Goal: Information Seeking & Learning: Learn about a topic

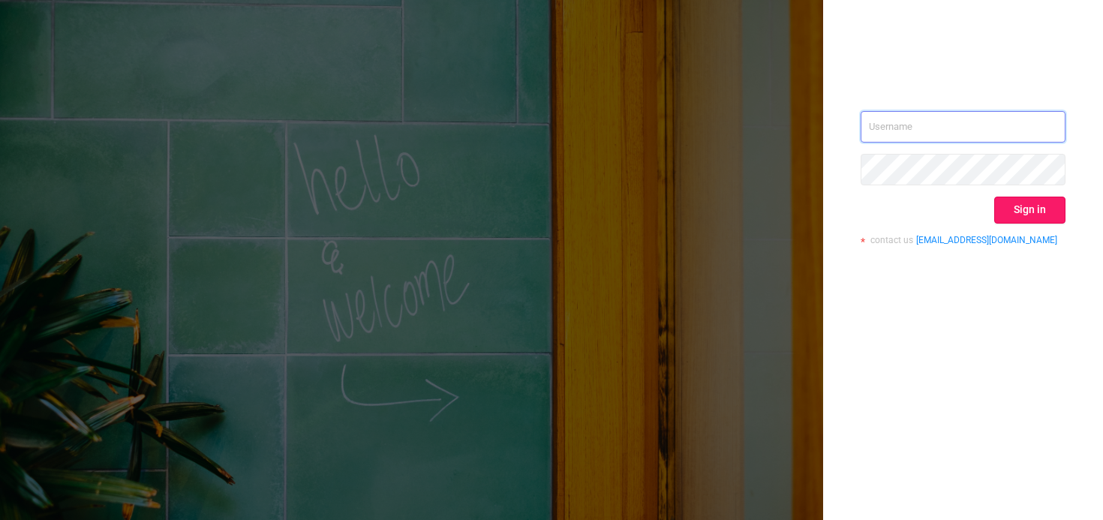
type input "[PERSON_NAME][EMAIL_ADDRESS][PERSON_NAME][DOMAIN_NAME]"
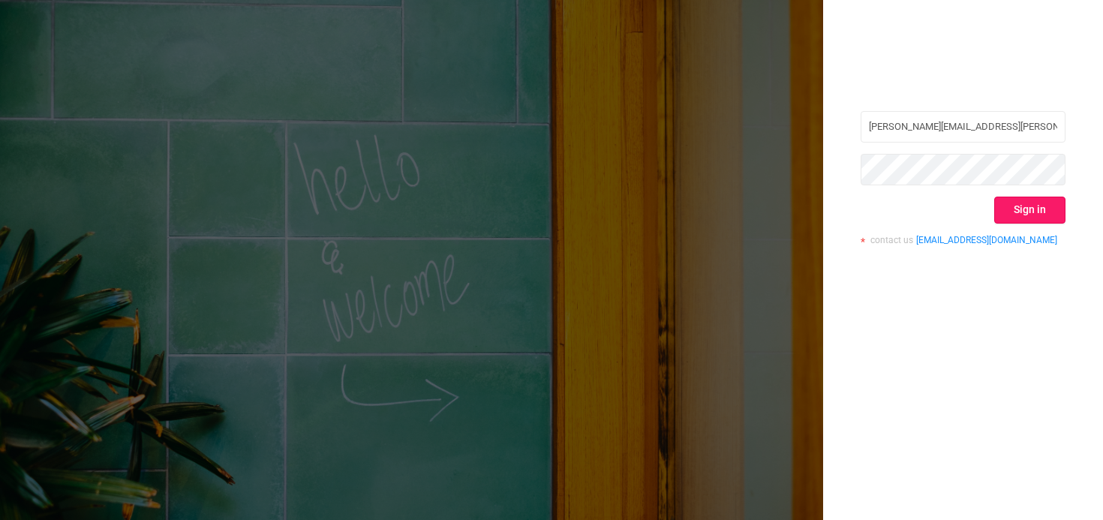
click at [1015, 215] on button "Sign in" at bounding box center [1029, 210] width 71 height 27
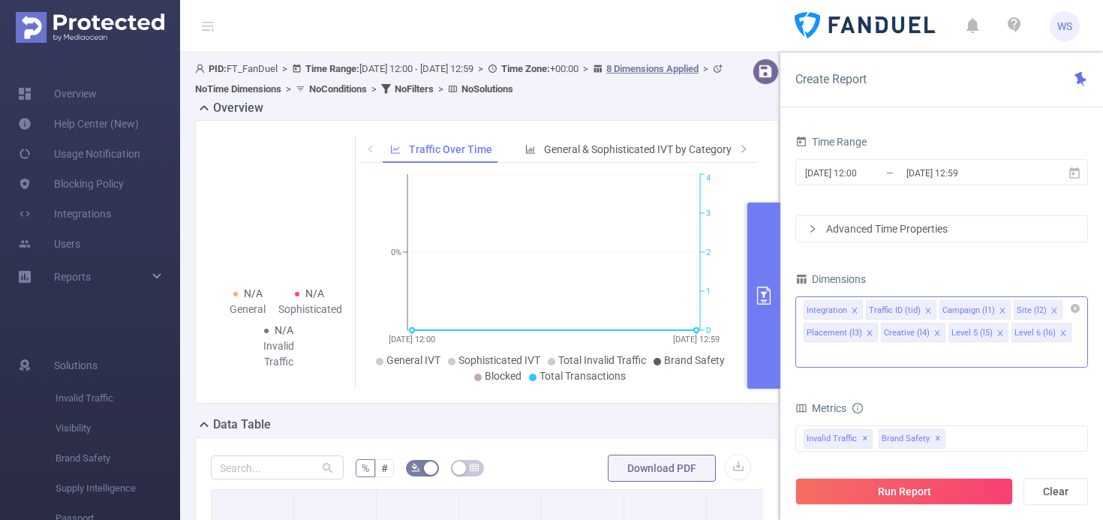
click at [811, 345] on input at bounding box center [808, 355] width 8 height 20
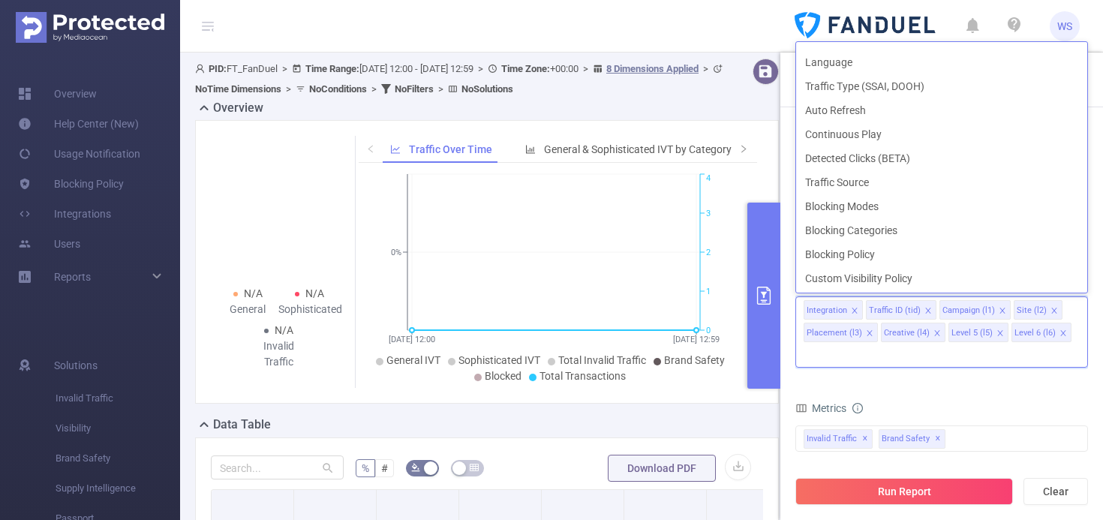
scroll to position [404, 0]
click at [893, 228] on li "Blocking Categories" at bounding box center [941, 230] width 291 height 24
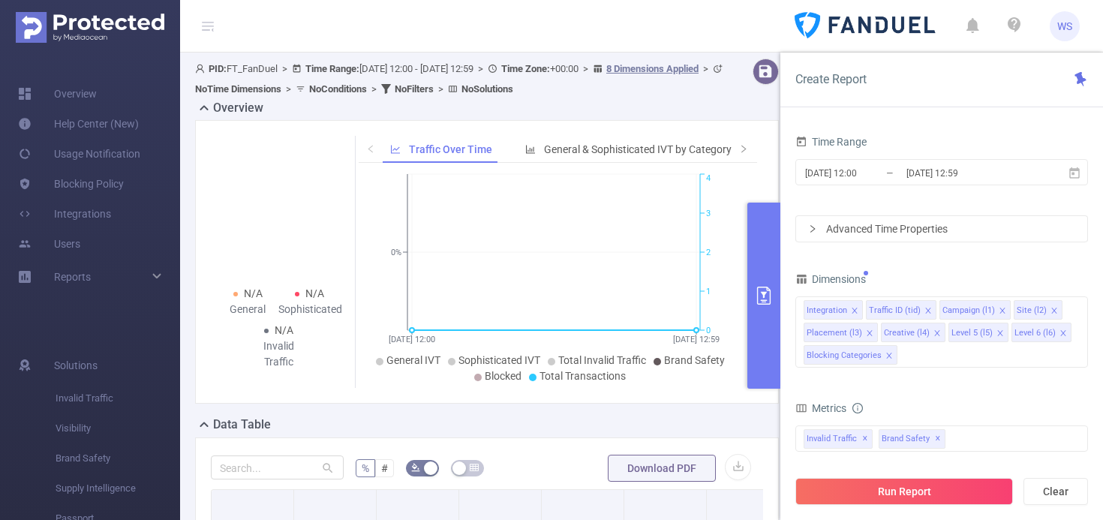
click at [952, 376] on div "Dimensions Integration Traffic ID (tid) Campaign (l1) Site (l2) Placement (l3) …" at bounding box center [941, 324] width 293 height 111
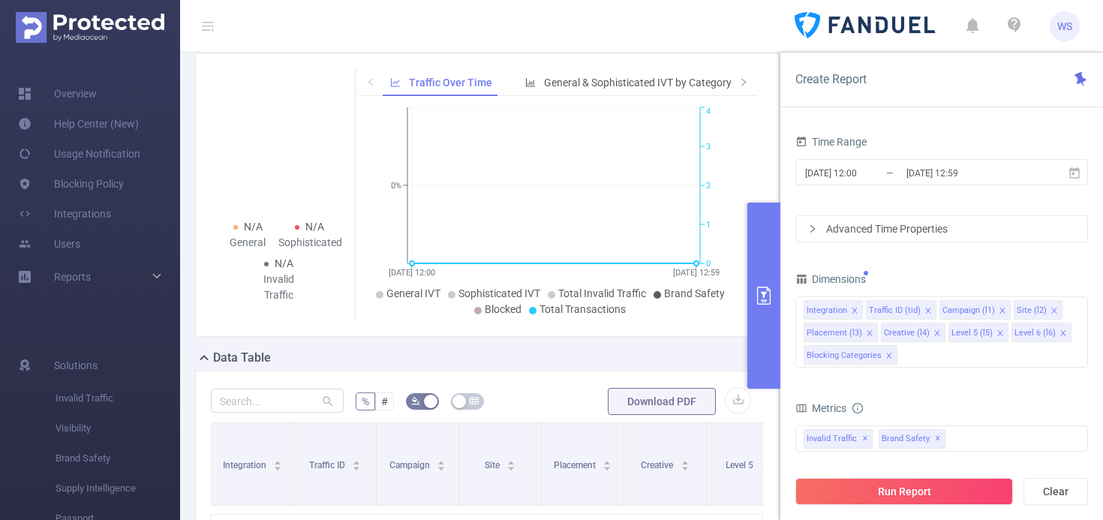
scroll to position [271, 0]
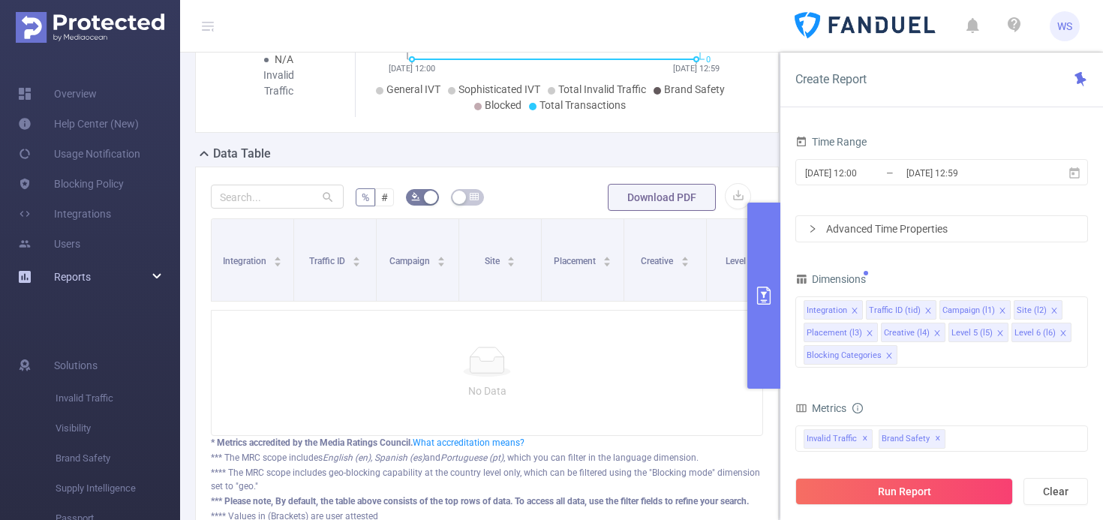
click at [59, 274] on span "Reports" at bounding box center [72, 277] width 37 height 12
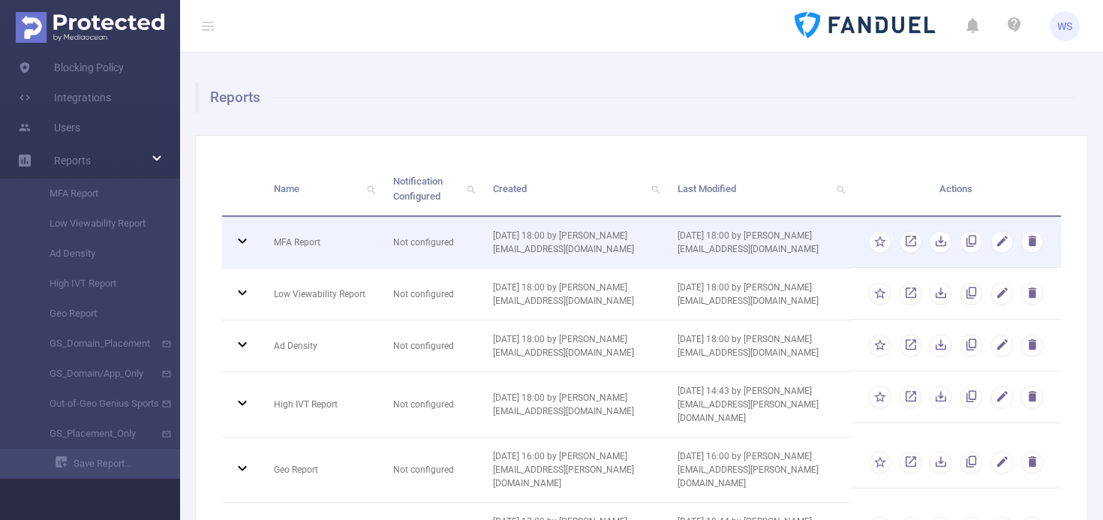
click at [242, 241] on icon at bounding box center [242, 240] width 8 height 5
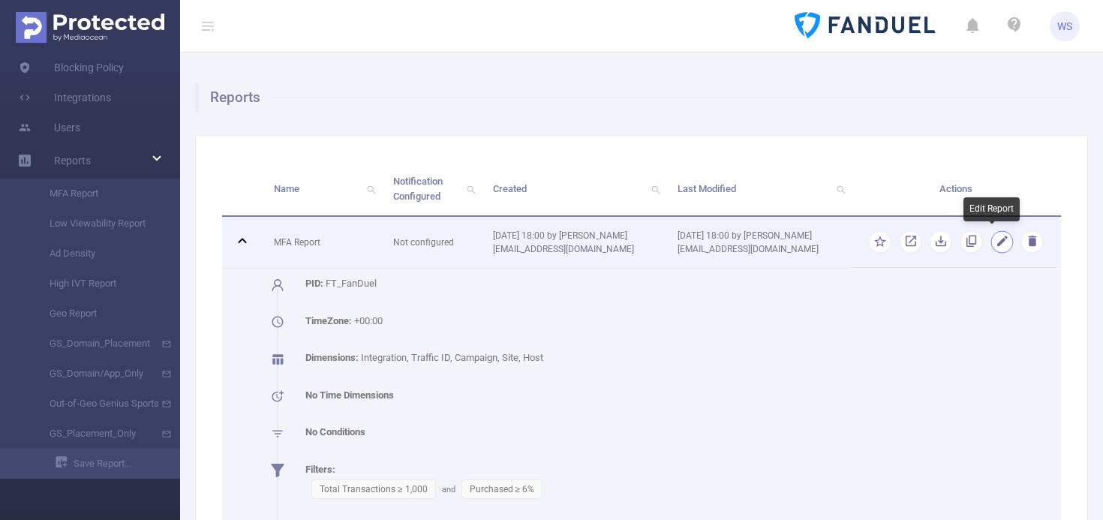
click at [994, 241] on button "button" at bounding box center [1002, 242] width 23 height 23
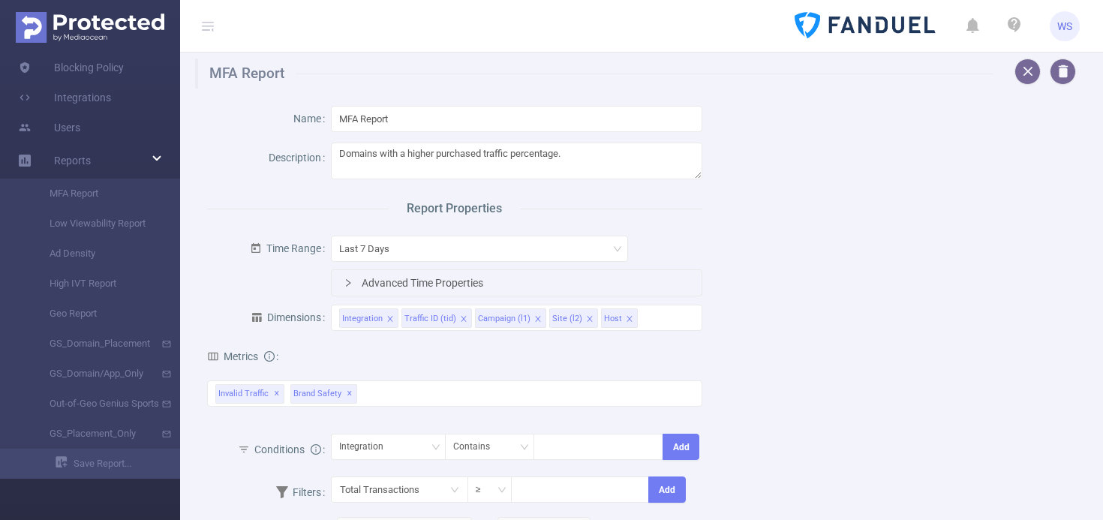
click at [400, 283] on div "Advanced Time Properties" at bounding box center [517, 283] width 370 height 26
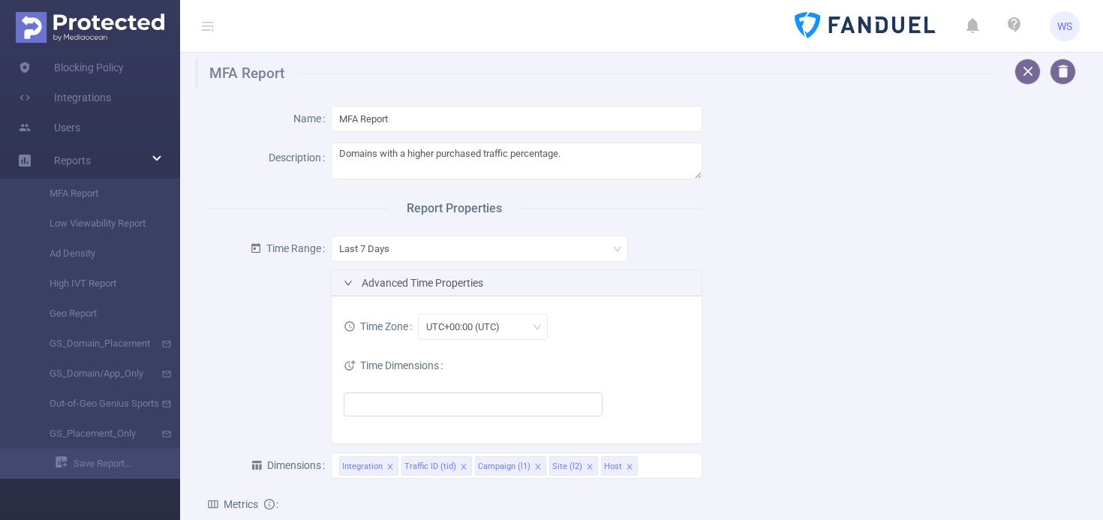
click at [401, 283] on div "Advanced Time Properties" at bounding box center [517, 283] width 370 height 26
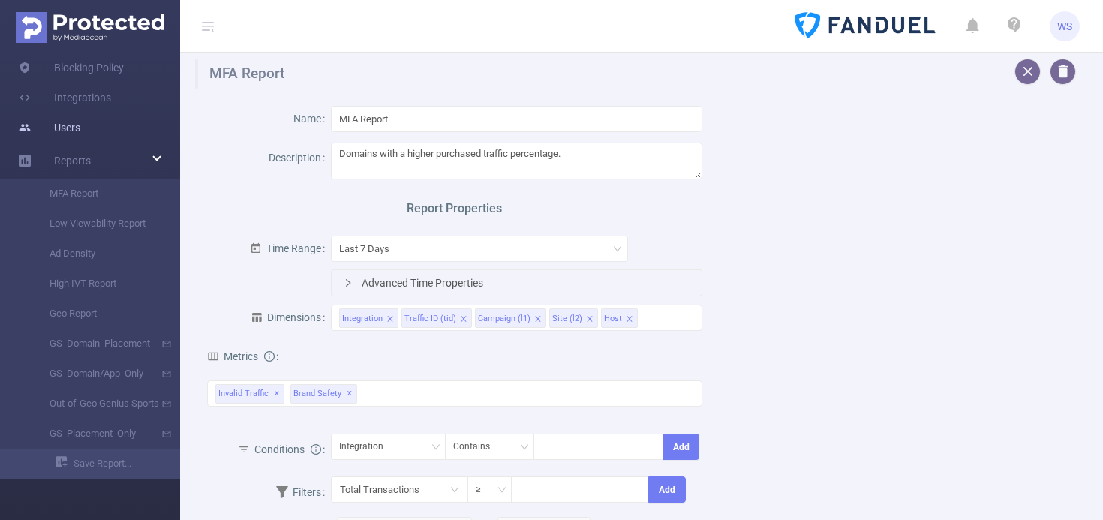
click at [71, 136] on link "Users" at bounding box center [49, 128] width 62 height 30
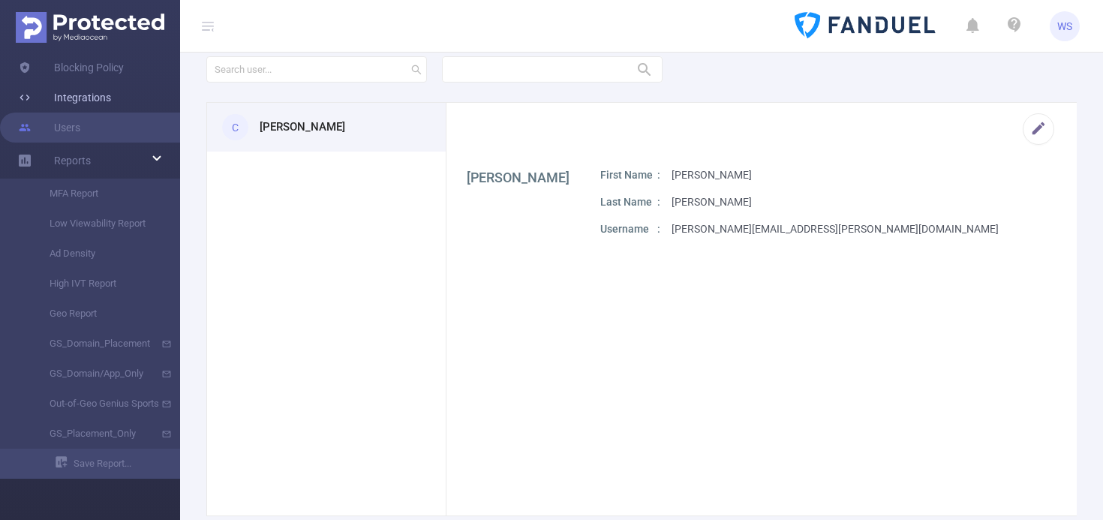
click at [74, 103] on link "Integrations" at bounding box center [64, 98] width 93 height 30
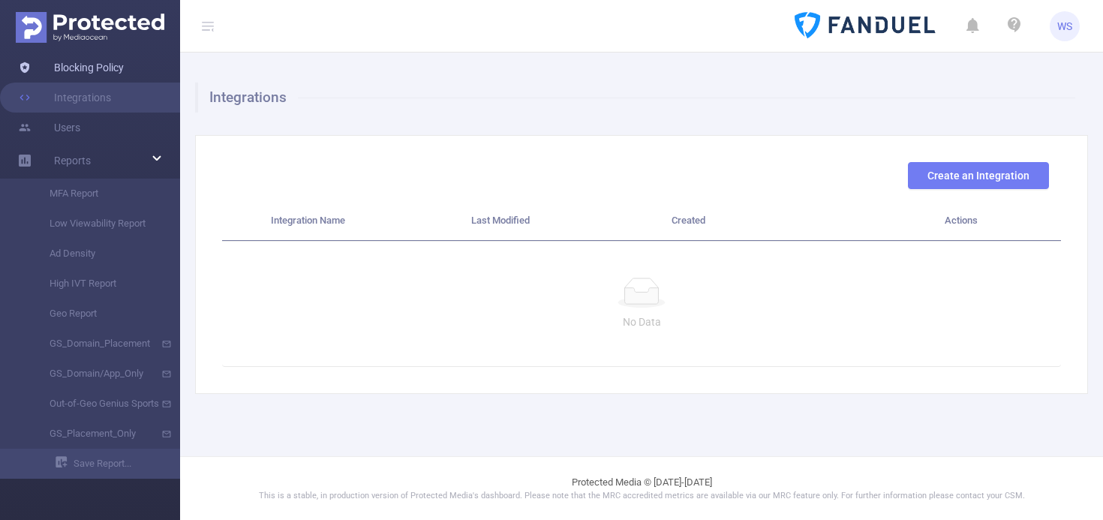
click at [108, 71] on link "Blocking Policy" at bounding box center [71, 68] width 106 height 30
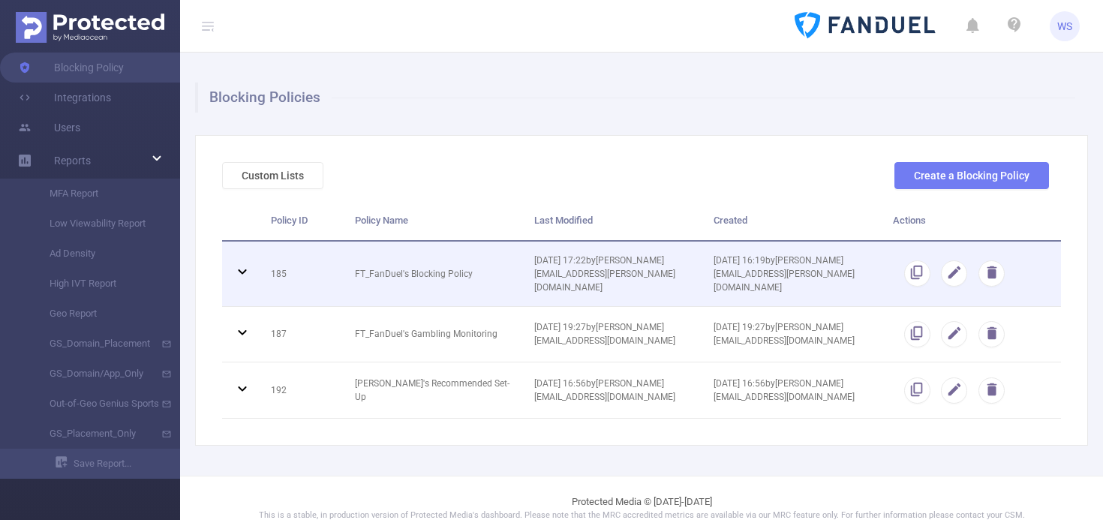
click at [239, 269] on icon at bounding box center [242, 271] width 8 height 5
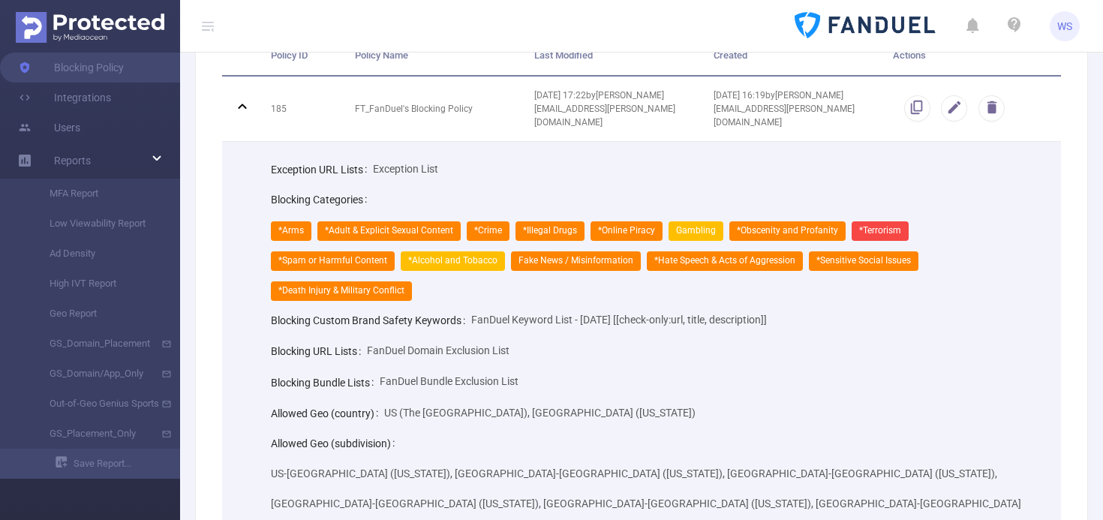
scroll to position [138, 0]
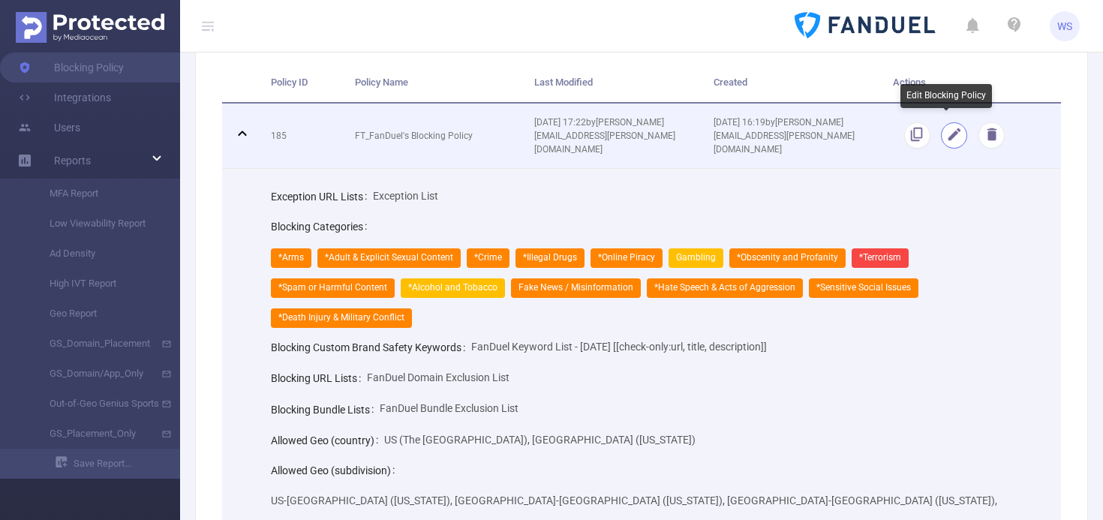
click at [945, 131] on button "button" at bounding box center [954, 135] width 26 height 26
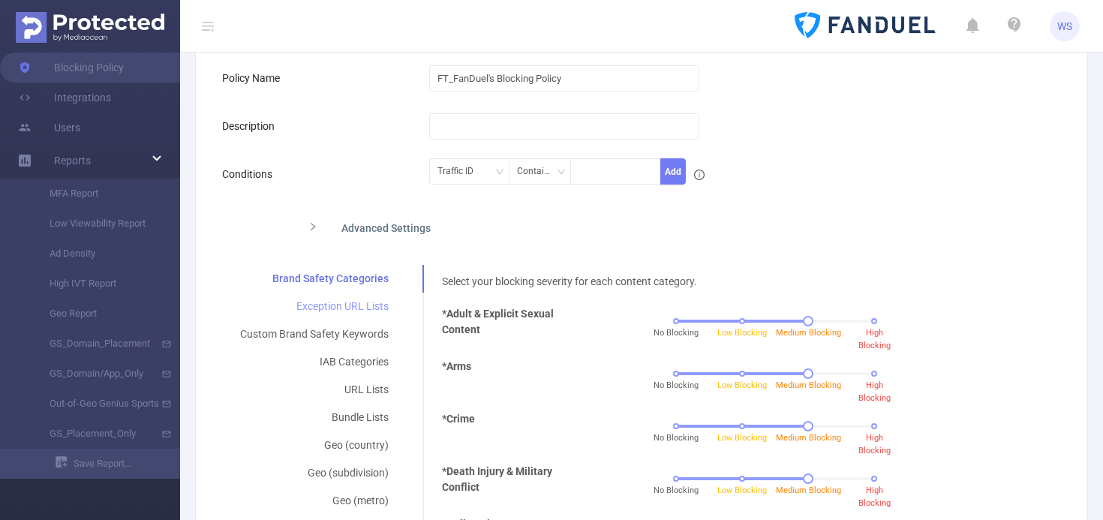
click at [355, 303] on div "Exception URL Lists" at bounding box center [314, 307] width 185 height 28
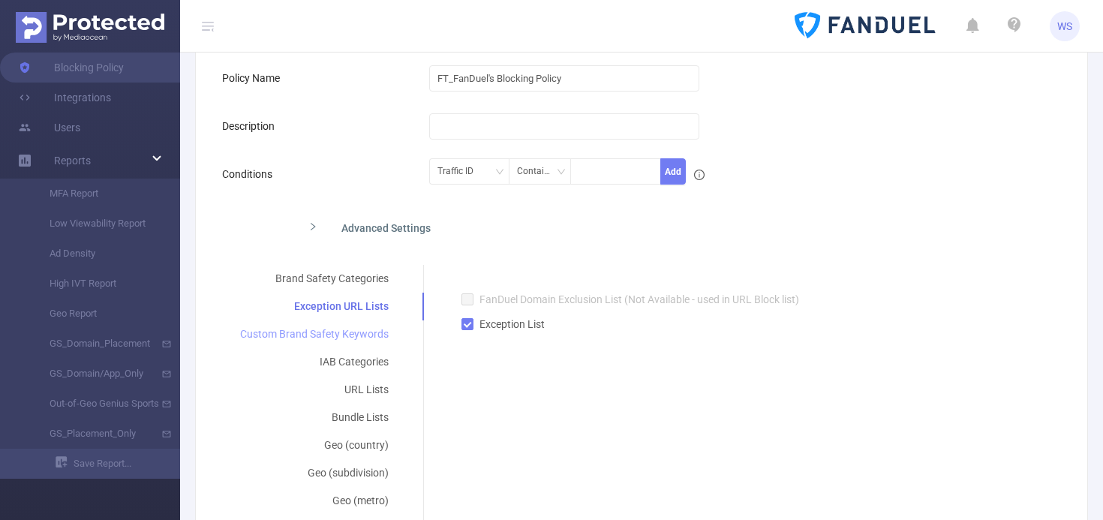
click at [351, 329] on div "Custom Brand Safety Keywords" at bounding box center [314, 334] width 185 height 28
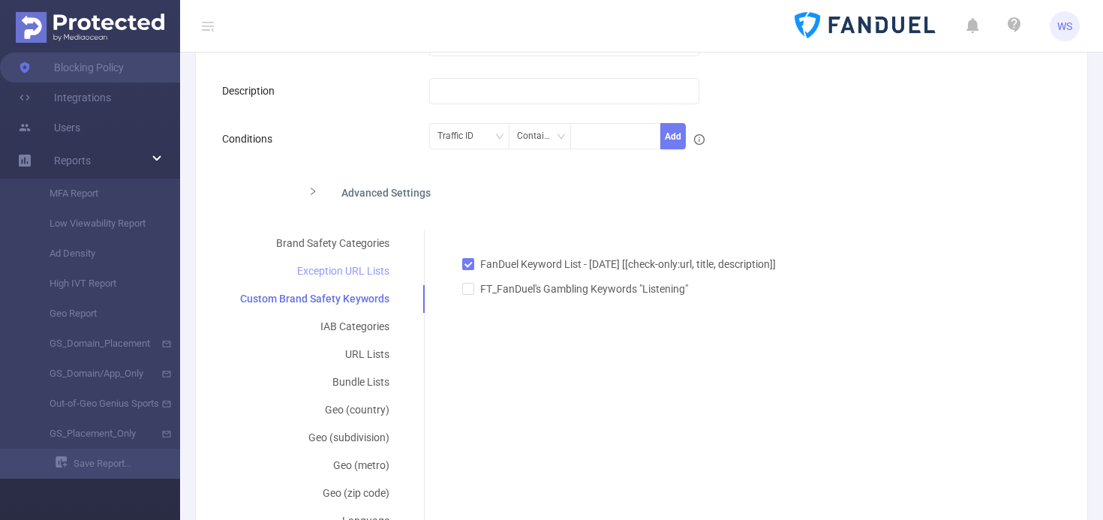
scroll to position [207, 0]
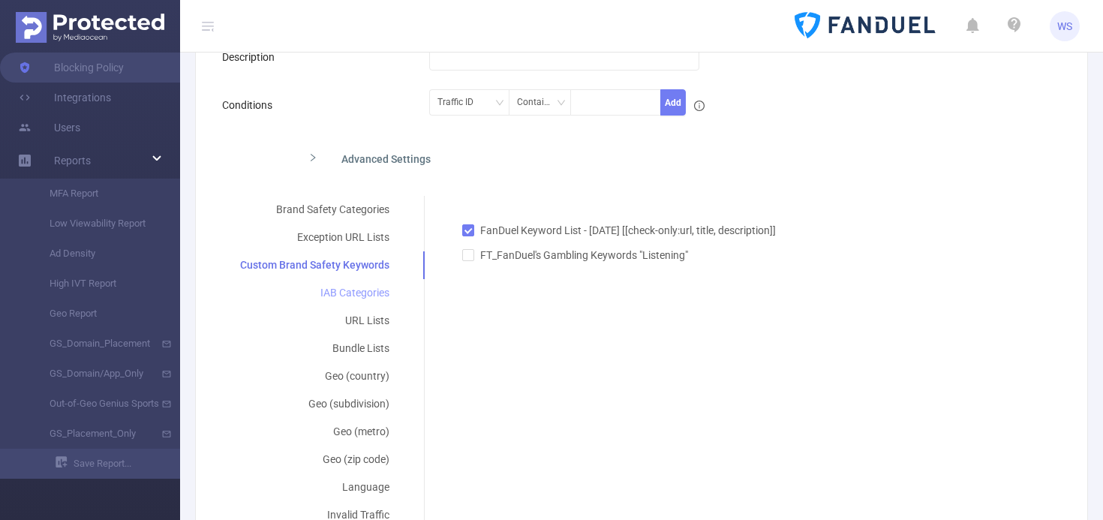
click at [356, 297] on div "IAB Categories" at bounding box center [314, 293] width 185 height 28
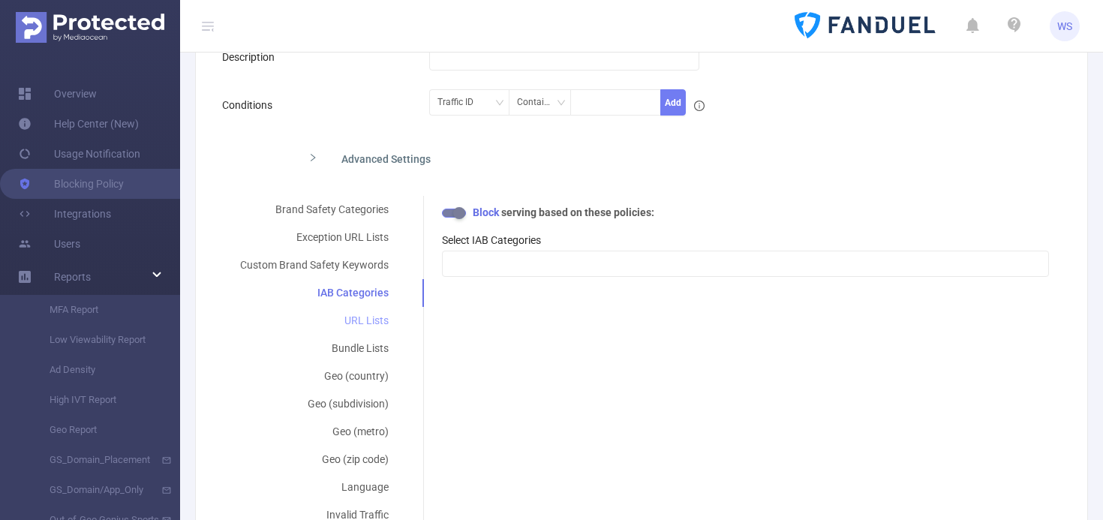
click at [359, 320] on div "URL Lists" at bounding box center [314, 321] width 185 height 28
click at [363, 353] on div "Bundle Lists" at bounding box center [314, 349] width 185 height 28
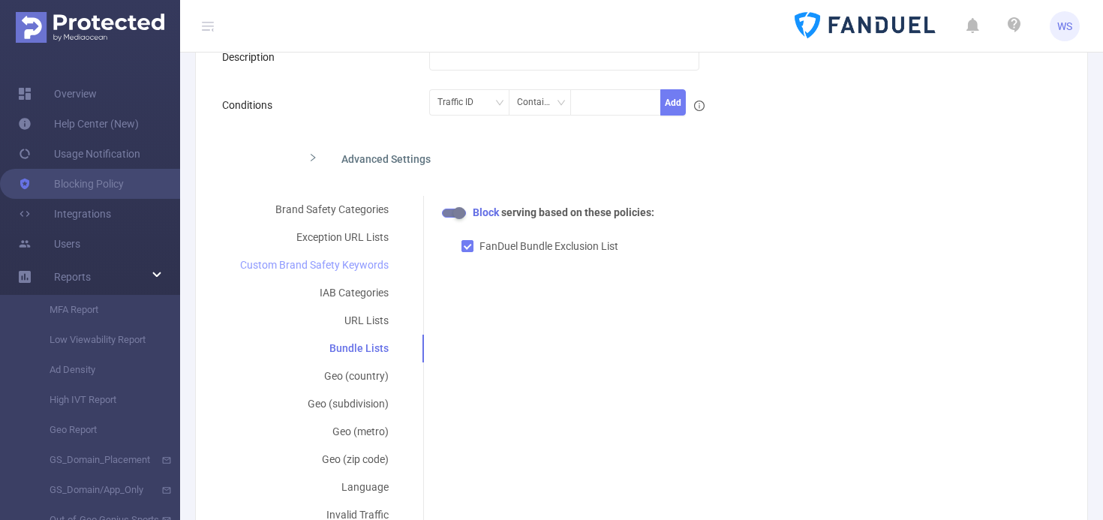
click at [353, 268] on div "Custom Brand Safety Keywords" at bounding box center [314, 265] width 185 height 28
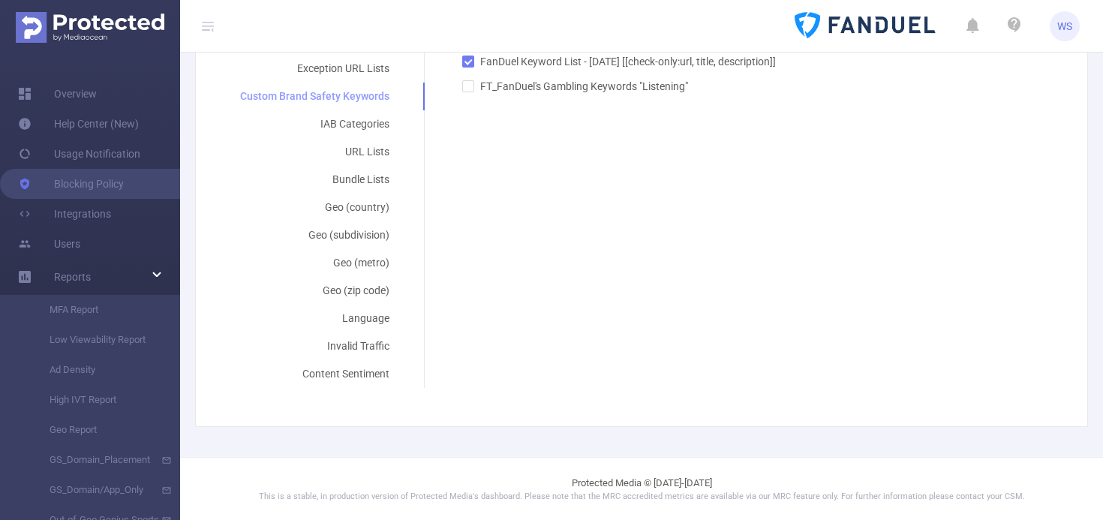
scroll to position [377, 0]
click at [367, 288] on div "Geo (zip code)" at bounding box center [314, 290] width 185 height 28
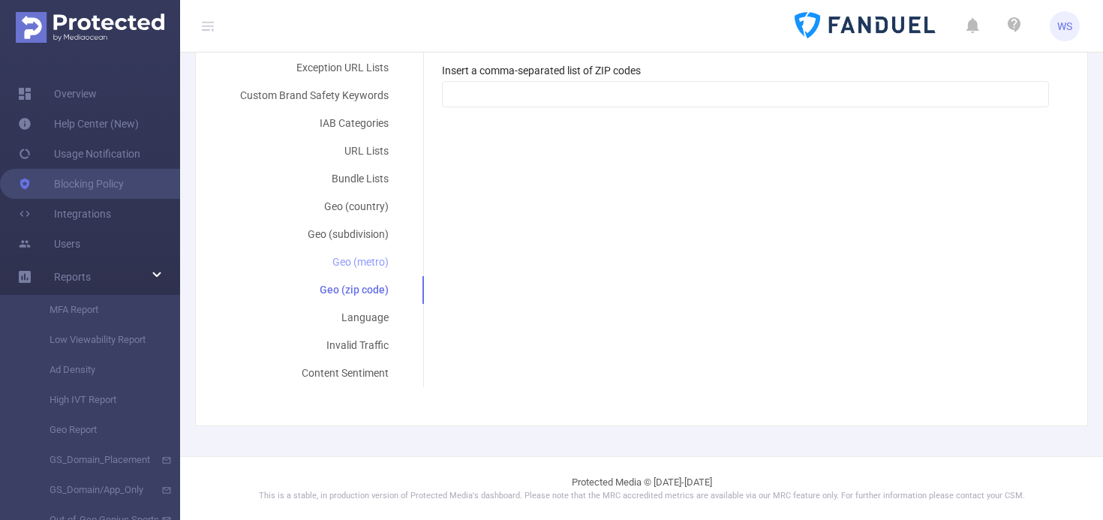
click at [356, 257] on div "Geo (metro)" at bounding box center [314, 262] width 185 height 28
click at [356, 236] on div "Geo (subdivision)" at bounding box center [314, 235] width 185 height 28
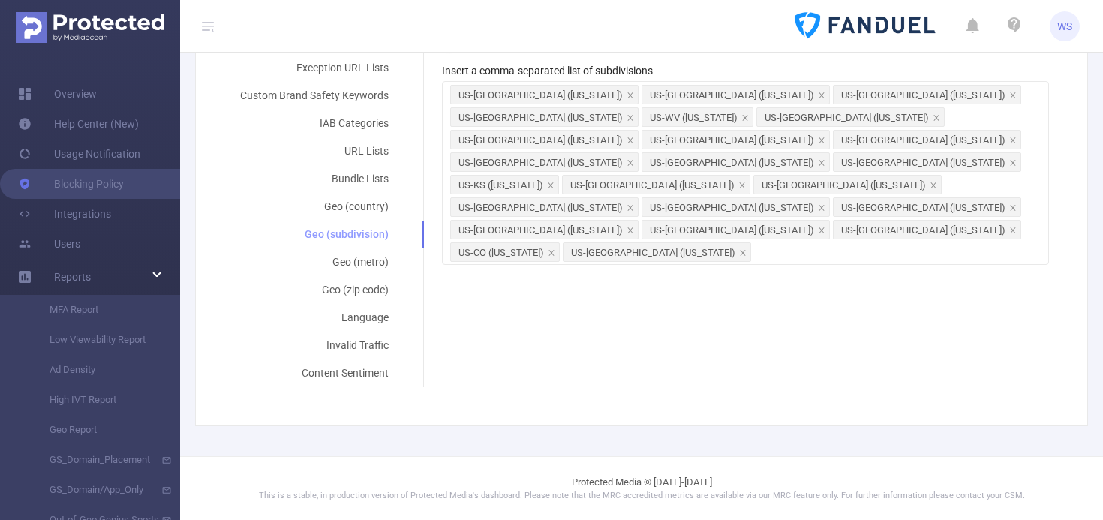
scroll to position [275, 0]
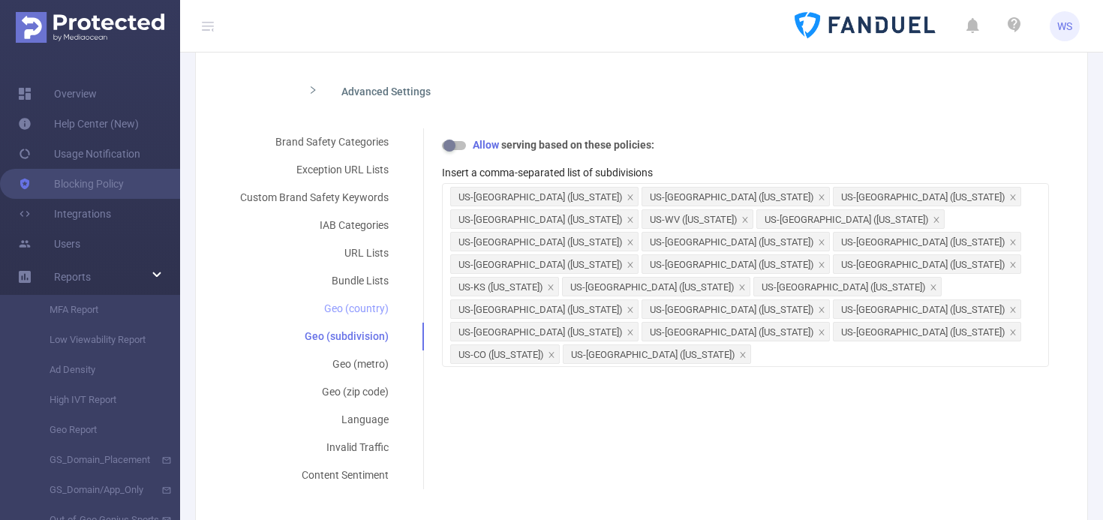
click at [368, 308] on div "Geo (country)" at bounding box center [314, 309] width 185 height 28
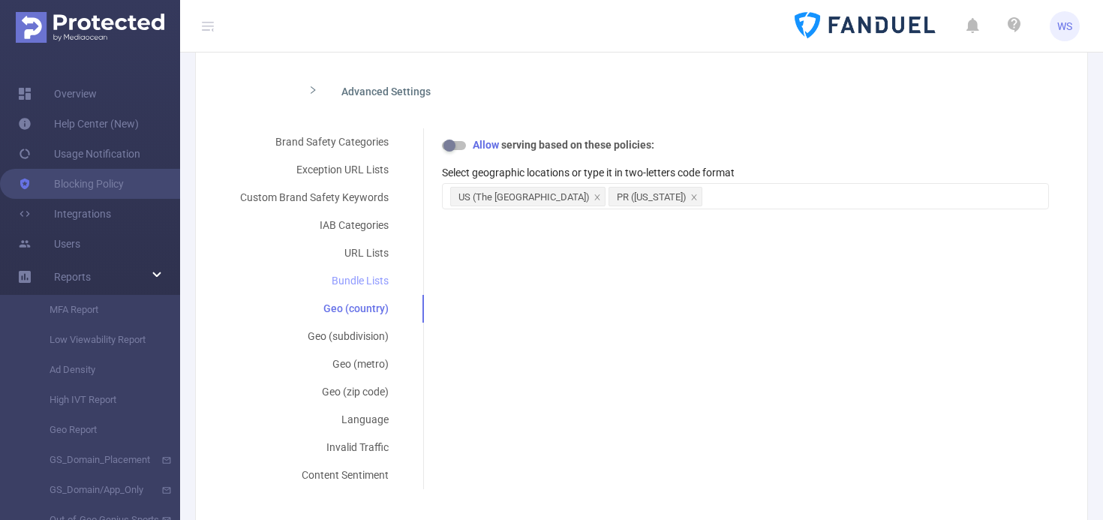
click at [360, 286] on div "Bundle Lists" at bounding box center [314, 281] width 185 height 28
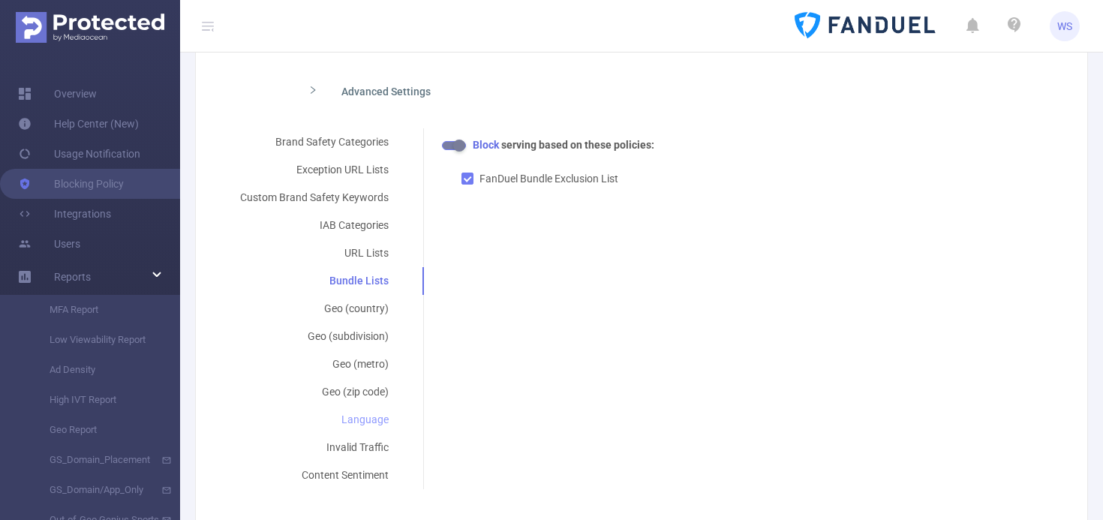
click at [365, 418] on div "Language" at bounding box center [314, 420] width 185 height 28
click at [108, 206] on link "Integrations" at bounding box center [64, 214] width 93 height 30
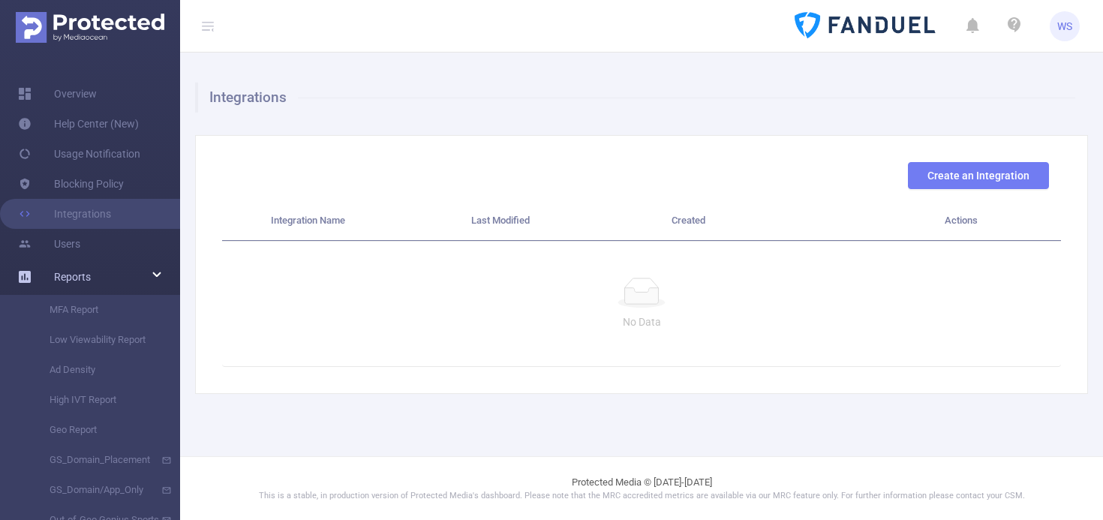
click at [83, 278] on span "Reports" at bounding box center [72, 277] width 37 height 12
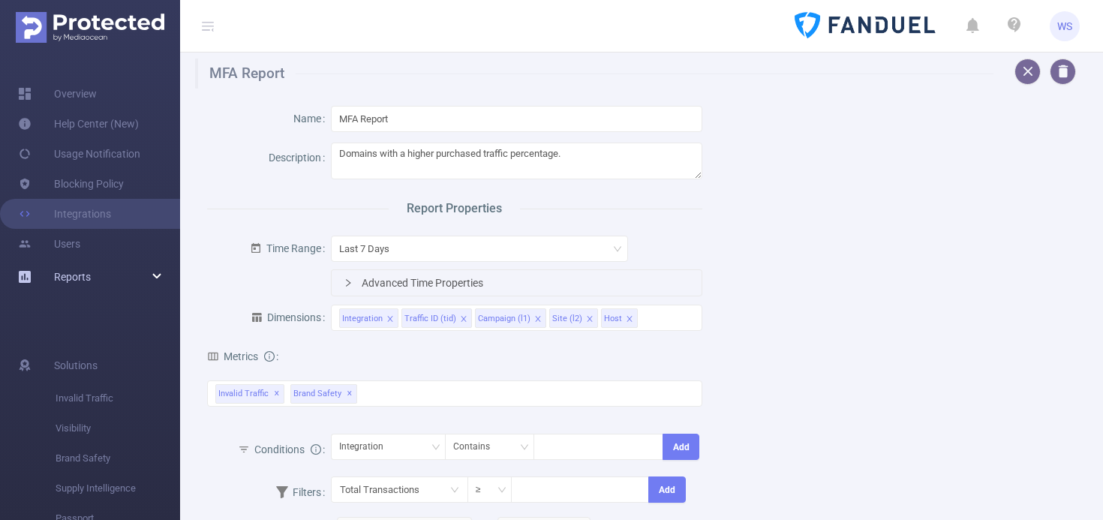
click at [164, 276] on div "Reports" at bounding box center [90, 277] width 180 height 30
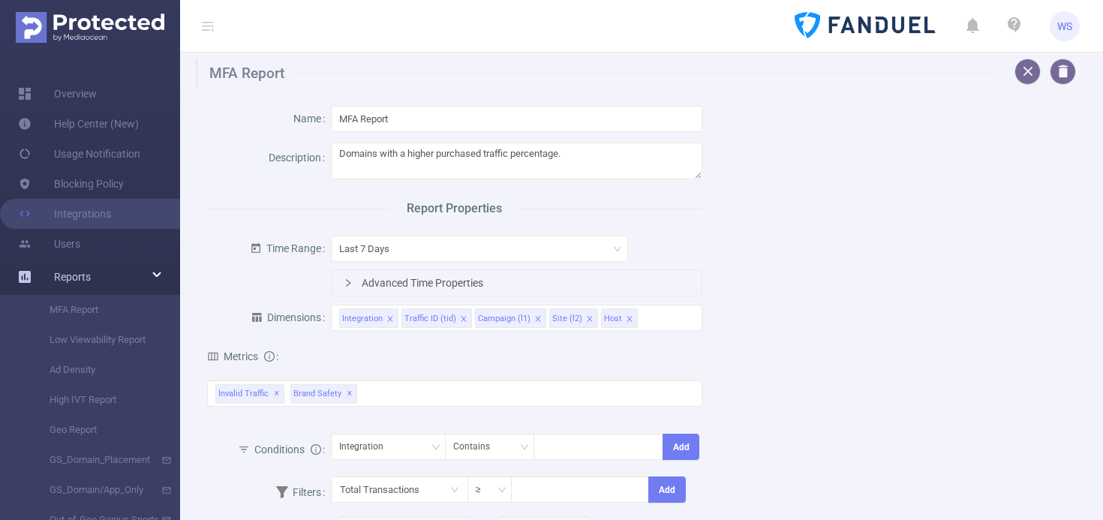
click at [164, 276] on div "Reports" at bounding box center [90, 277] width 180 height 30
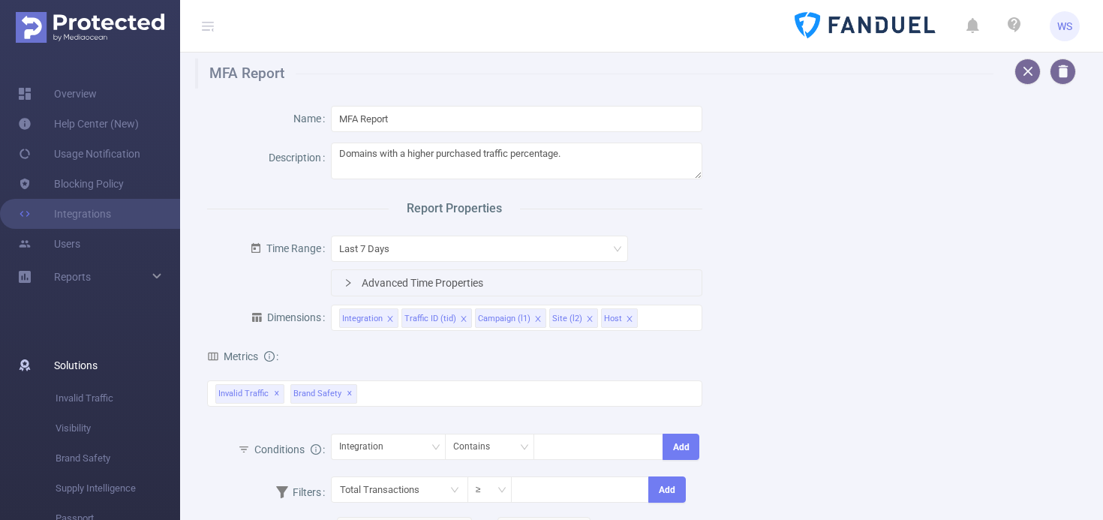
click at [89, 366] on span "Solutions" at bounding box center [76, 365] width 44 height 30
click at [73, 248] on link "Users" at bounding box center [49, 244] width 62 height 30
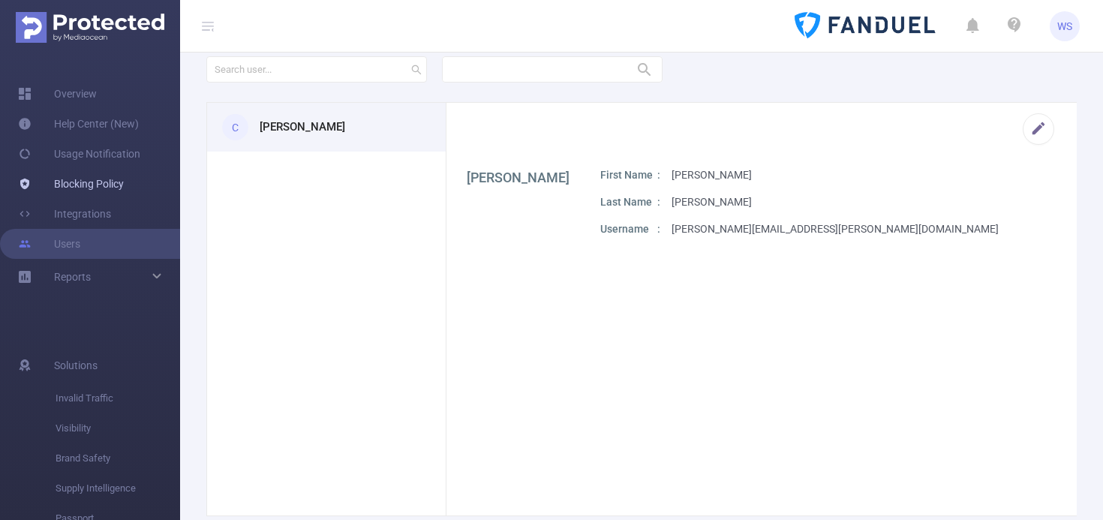
click at [85, 184] on link "Blocking Policy" at bounding box center [71, 184] width 106 height 30
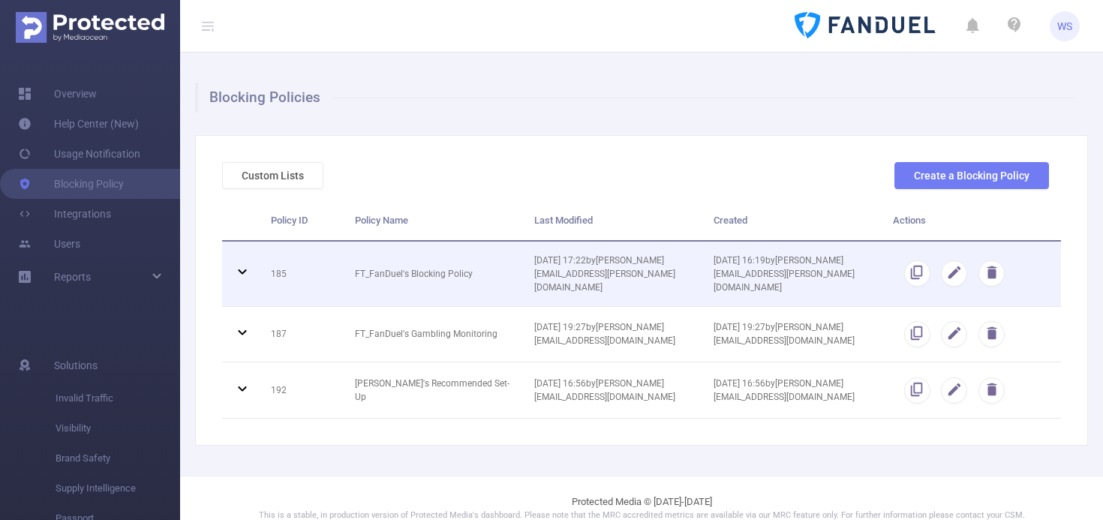
click at [242, 266] on icon at bounding box center [242, 272] width 18 height 18
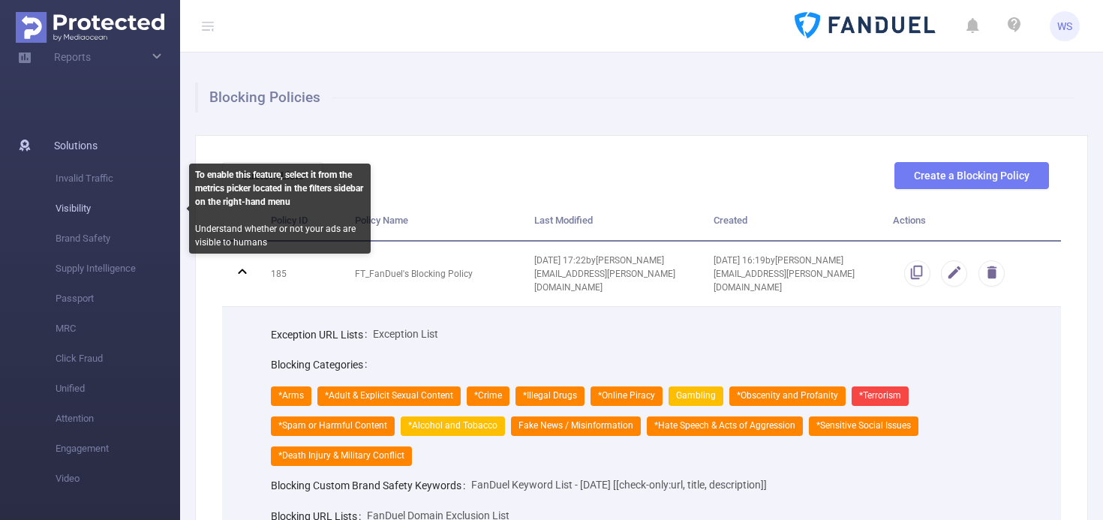
click at [81, 210] on span "Visibility" at bounding box center [118, 209] width 125 height 30
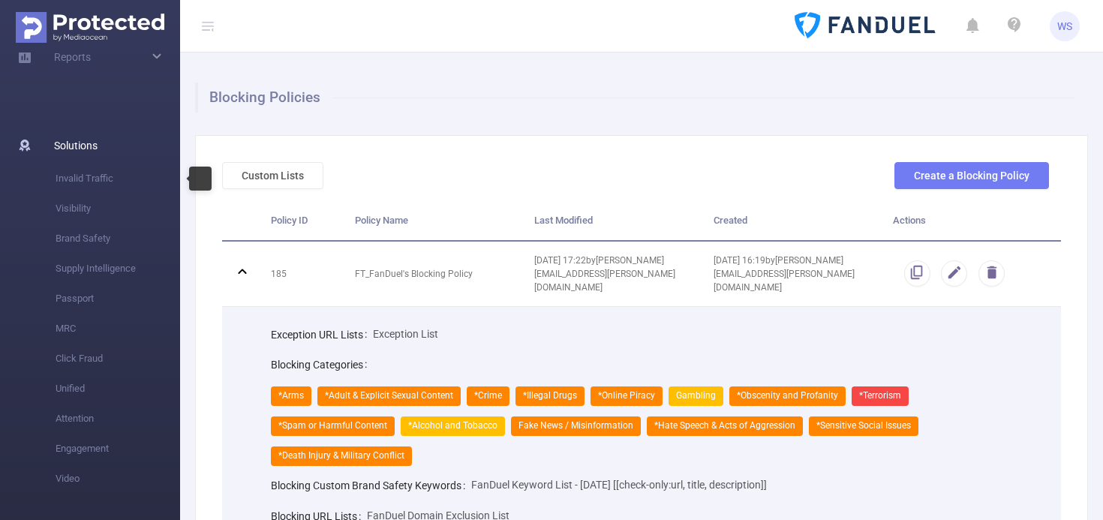
click at [74, 146] on span "Solutions" at bounding box center [76, 146] width 44 height 30
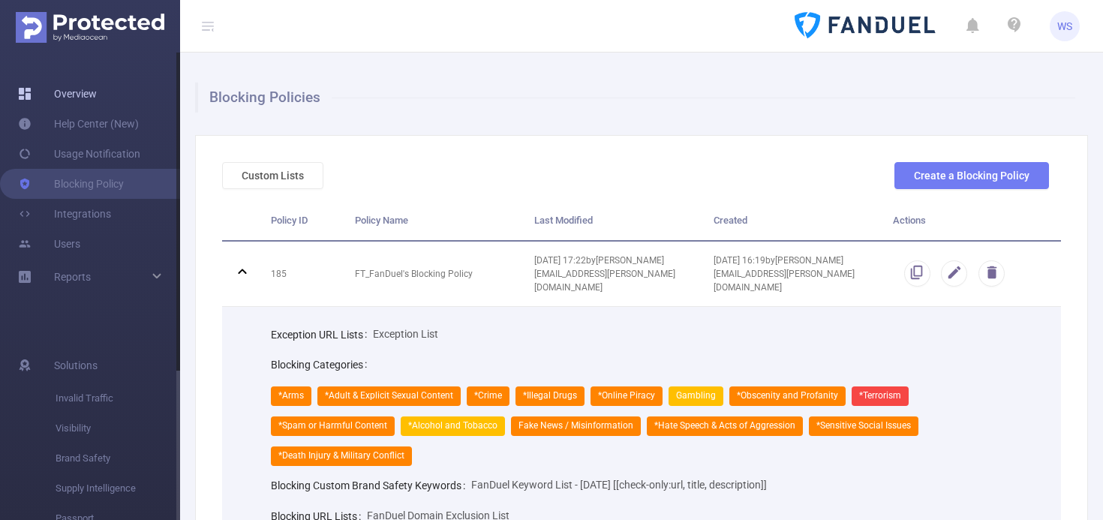
click at [95, 99] on link "Overview" at bounding box center [57, 94] width 79 height 30
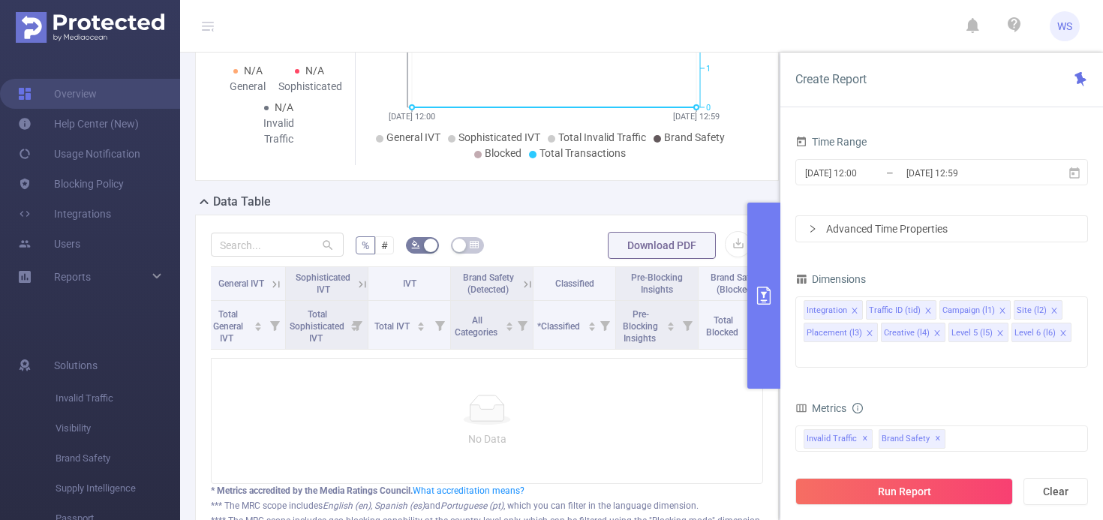
scroll to position [0, 783]
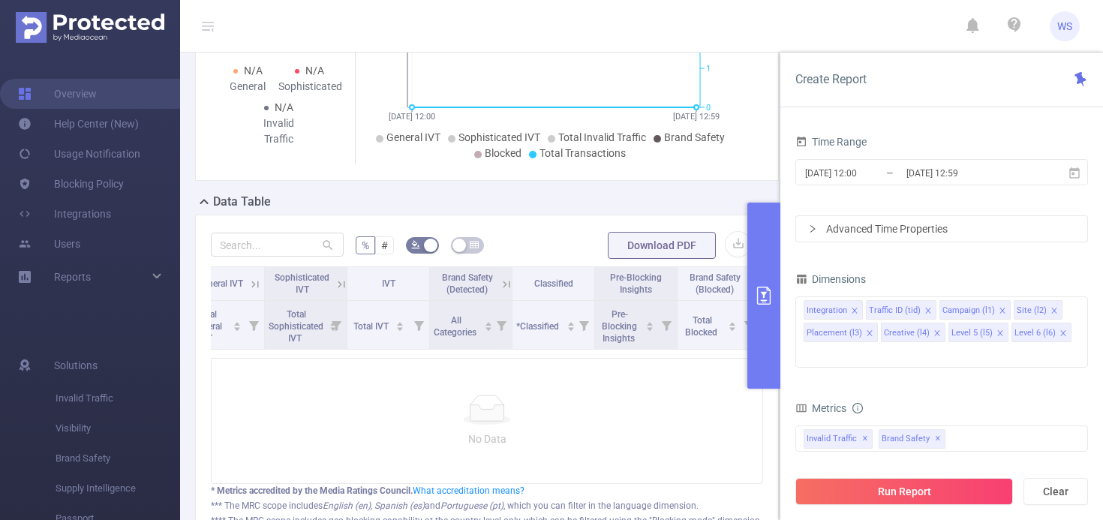
click at [525, 184] on div "N/A General N/A Sophisticated N/A Invalid Traffic Traffic Over Time General & S…" at bounding box center [487, 45] width 596 height 296
click at [64, 184] on link "Blocking Policy" at bounding box center [71, 184] width 106 height 30
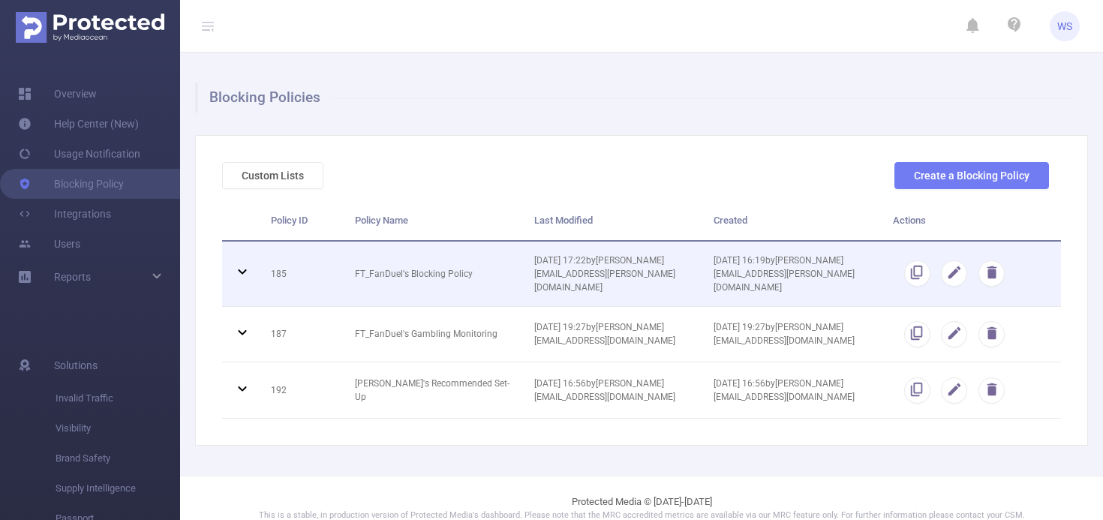
click at [247, 267] on icon at bounding box center [242, 272] width 18 height 18
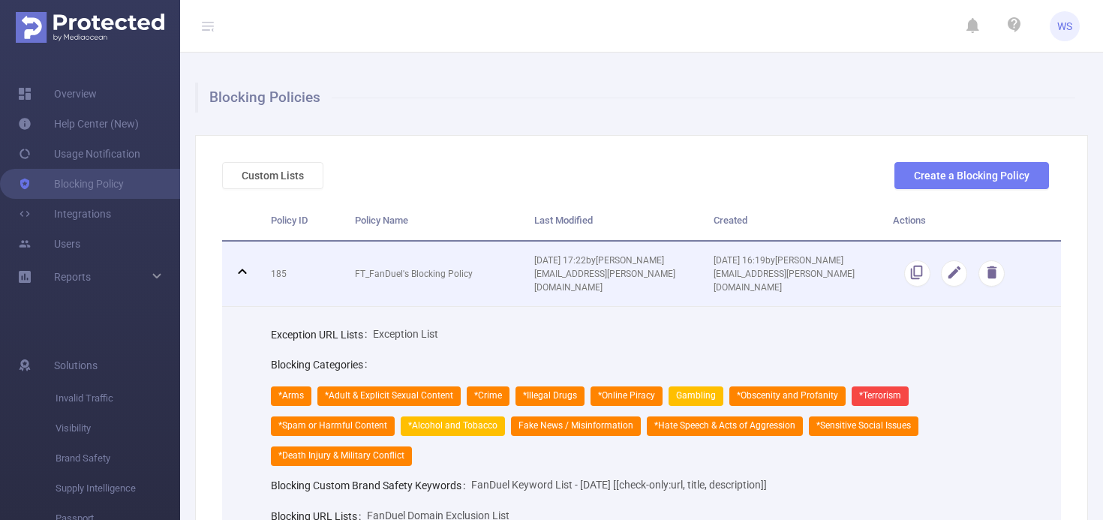
click at [931, 268] on td at bounding box center [971, 274] width 179 height 65
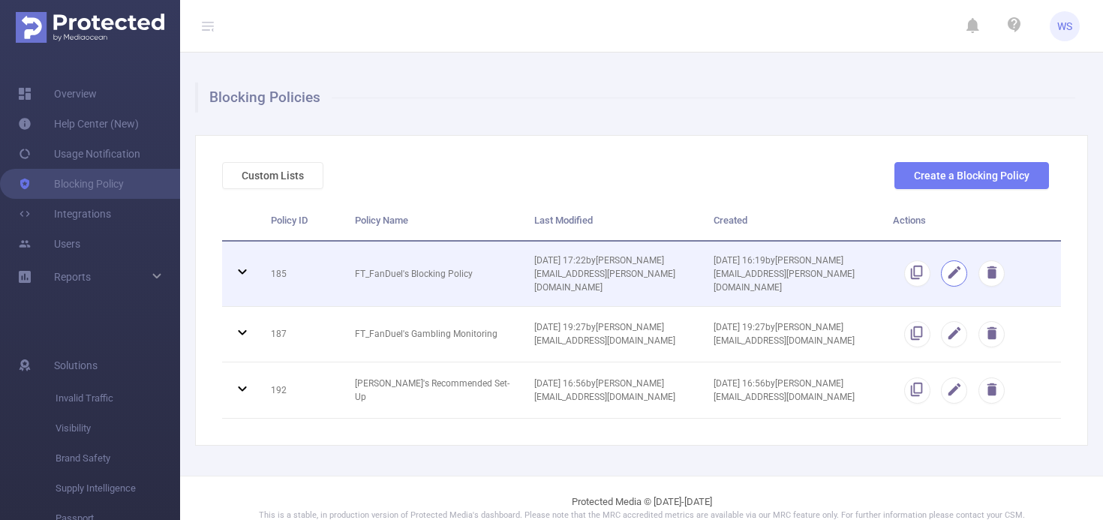
click at [943, 272] on button "button" at bounding box center [954, 273] width 26 height 26
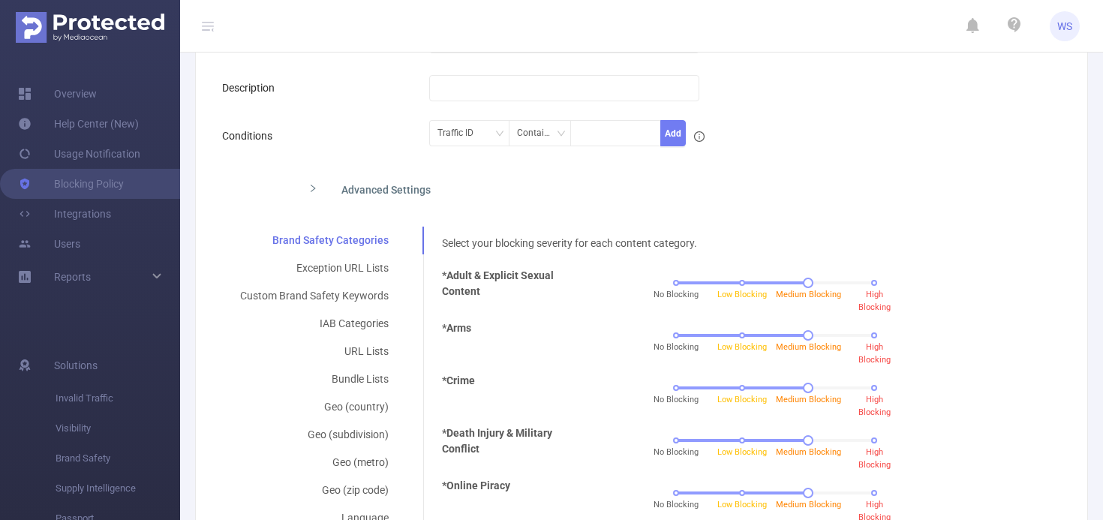
scroll to position [80, 0]
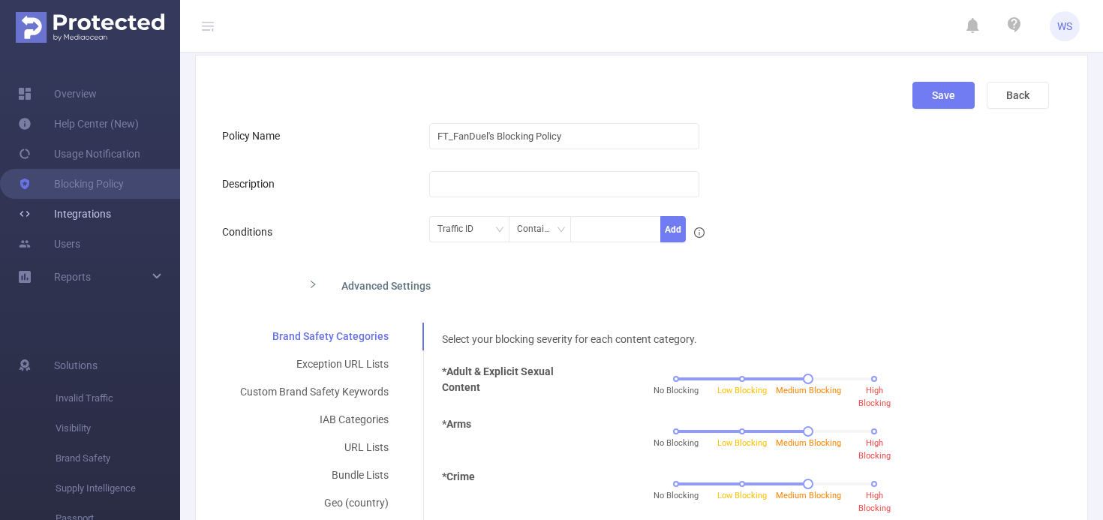
click at [86, 212] on link "Integrations" at bounding box center [64, 214] width 93 height 30
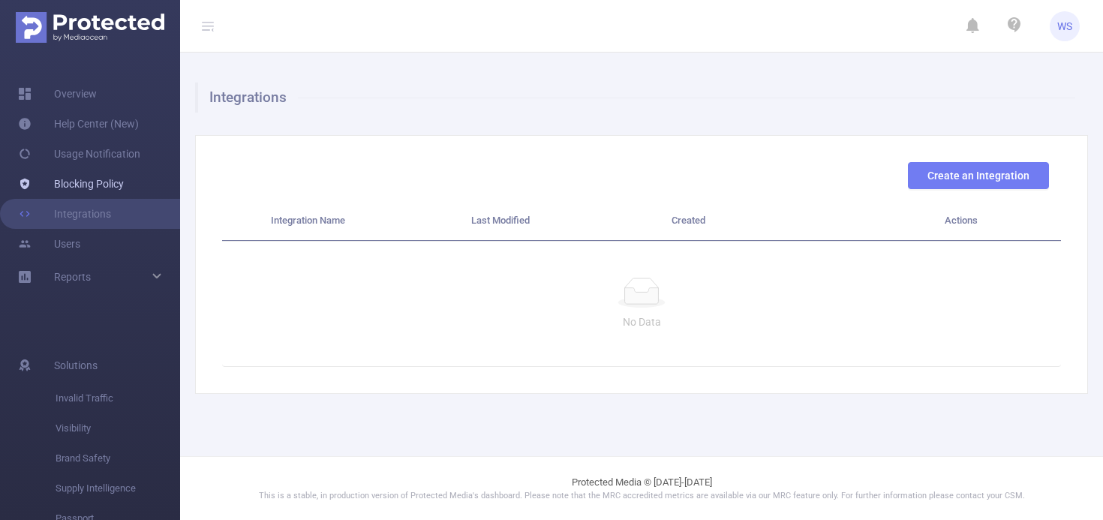
click at [91, 185] on link "Blocking Policy" at bounding box center [71, 184] width 106 height 30
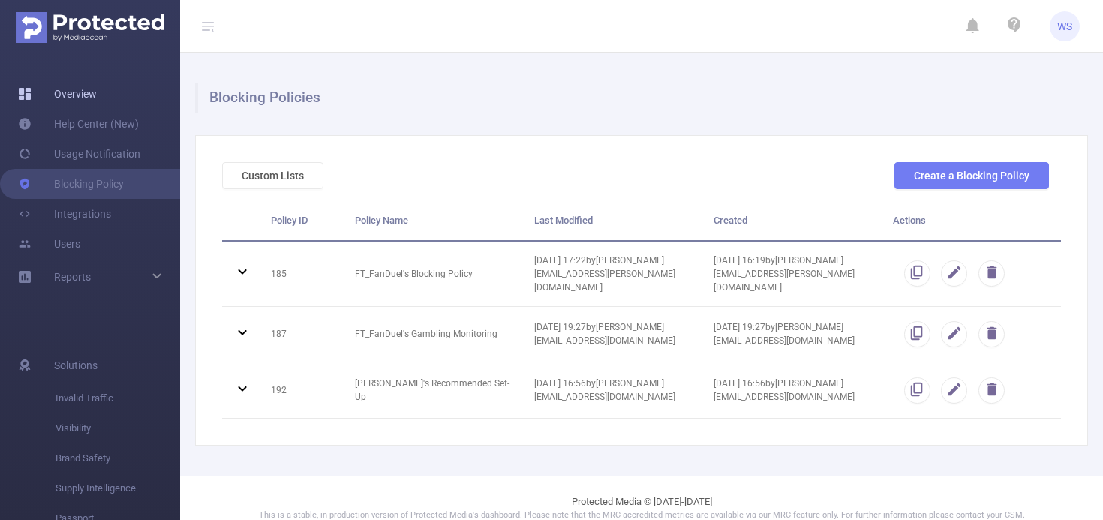
click at [68, 92] on link "Overview" at bounding box center [57, 94] width 79 height 30
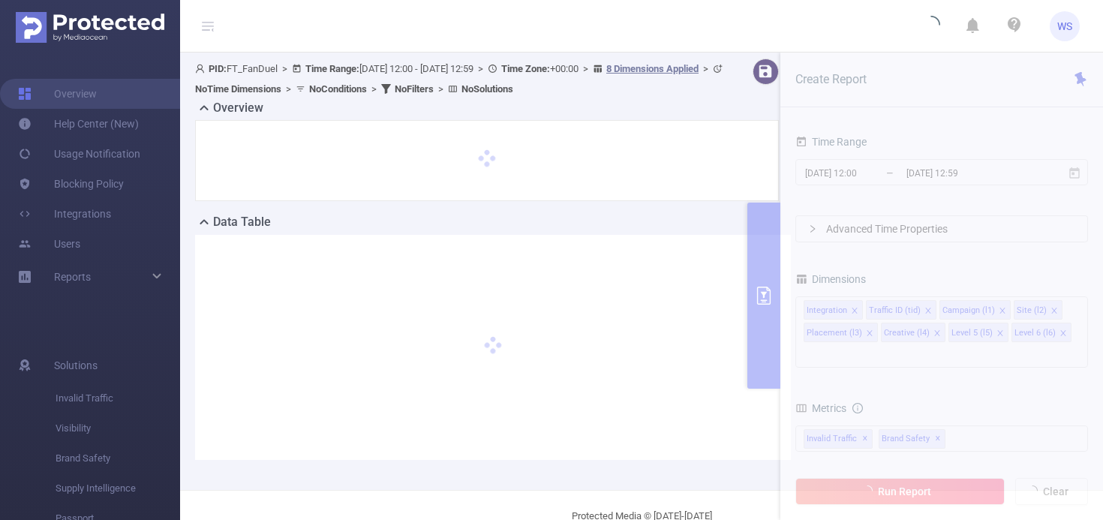
click at [706, 176] on div at bounding box center [487, 161] width 552 height 50
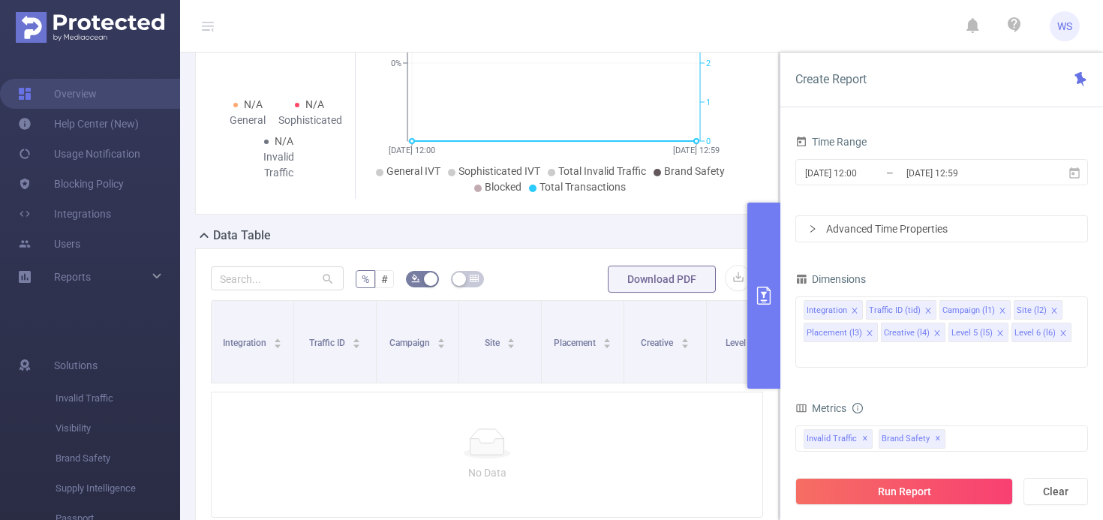
scroll to position [269, 0]
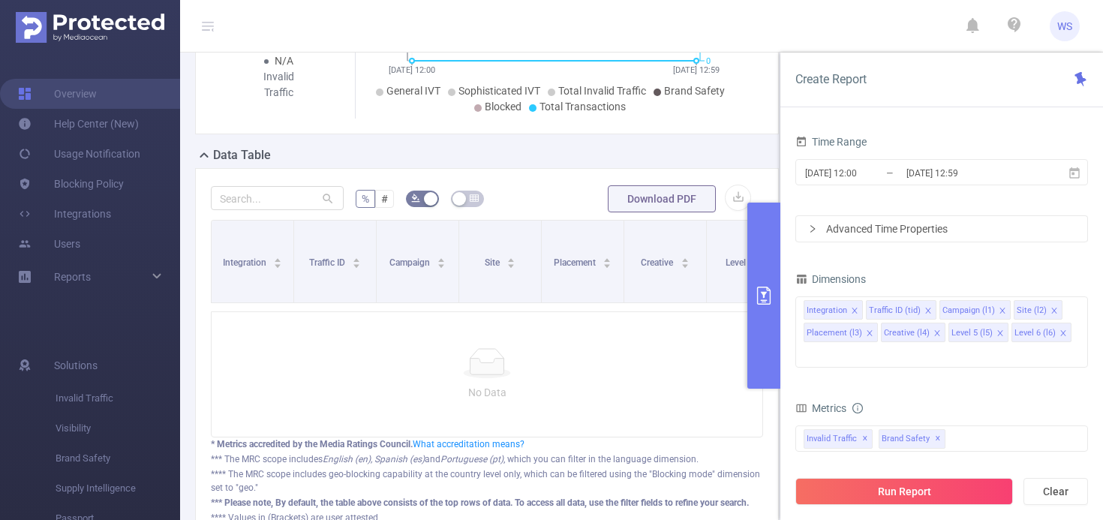
drag, startPoint x: 374, startPoint y: 323, endPoint x: 437, endPoint y: 317, distance: 62.5
click at [437, 317] on div "Integration Traffic ID Campaign Site Placement Creative Level 5 Level 6 Total T…" at bounding box center [487, 329] width 552 height 218
click at [916, 270] on div "Dimensions" at bounding box center [941, 281] width 293 height 25
